Goal: Find specific page/section: Find specific page/section

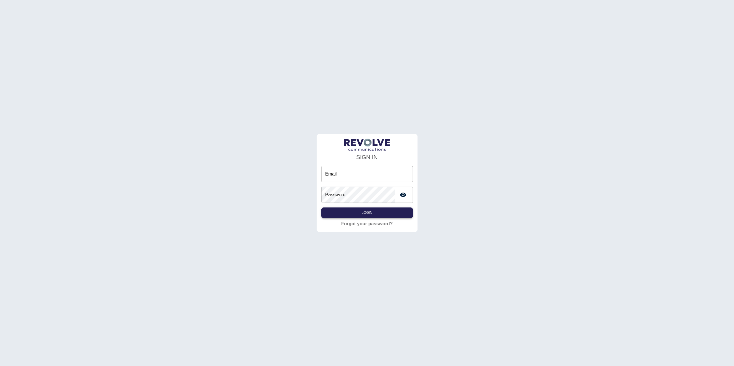
type input "**********"
click at [391, 209] on button "Login" at bounding box center [367, 213] width 92 height 11
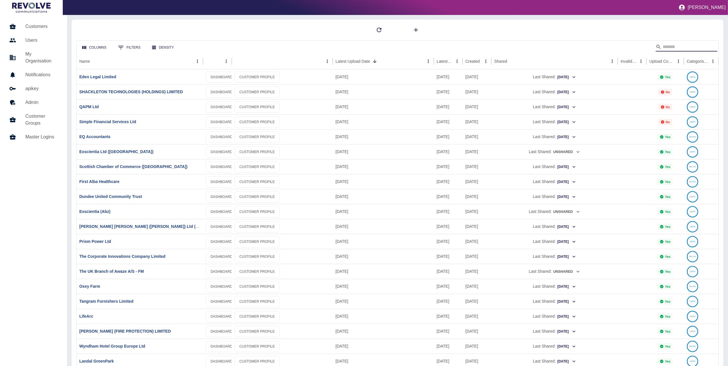
click at [698, 47] on input "Search" at bounding box center [686, 46] width 46 height 9
drag, startPoint x: 584, startPoint y: 46, endPoint x: 593, endPoint y: 48, distance: 8.8
click at [584, 46] on div "Columns 0 Filters Density" at bounding box center [398, 47] width 643 height 13
click at [637, 63] on button "Sort" at bounding box center [641, 61] width 8 height 8
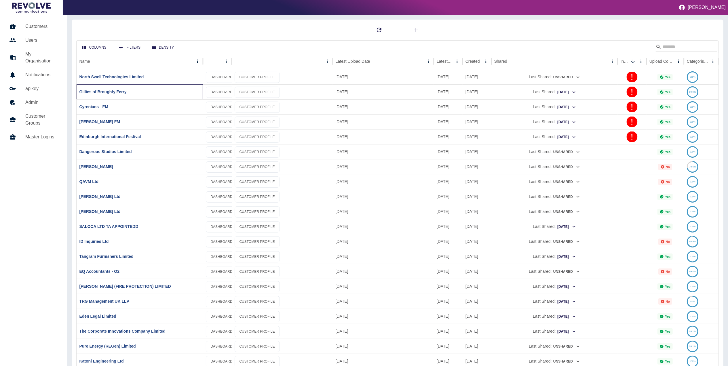
click at [108, 97] on div "Gillies of Broughty Ferry" at bounding box center [140, 91] width 126 height 15
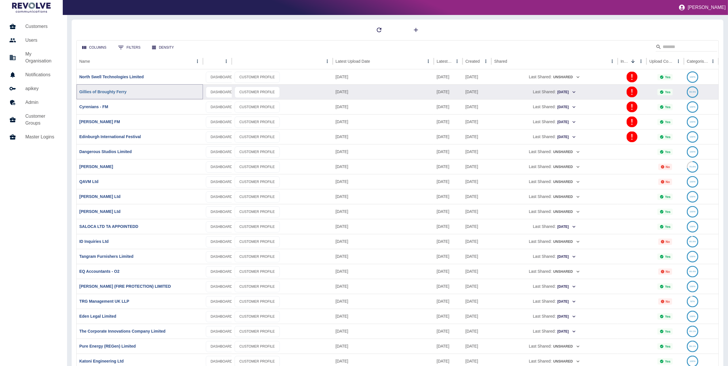
click at [113, 92] on link "Gillies of Broughty Ferry" at bounding box center [102, 92] width 47 height 5
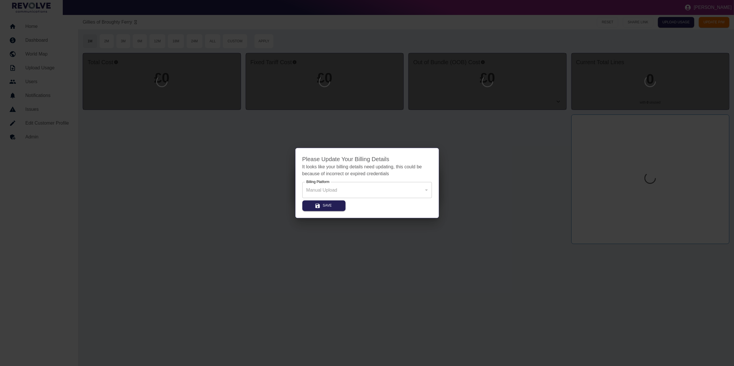
type input "*"
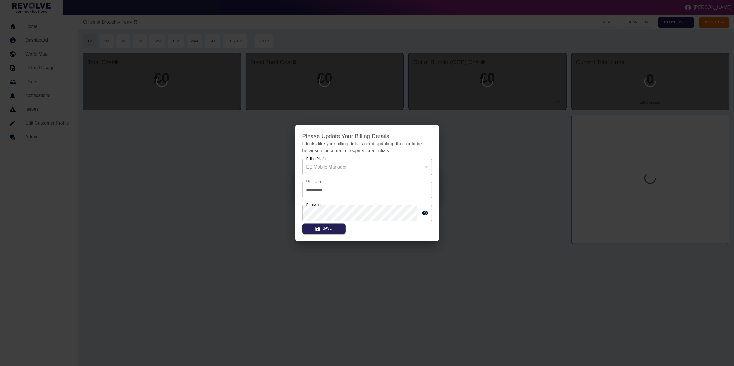
click at [511, 169] on div at bounding box center [367, 183] width 734 height 366
